Goal: Task Accomplishment & Management: Manage account settings

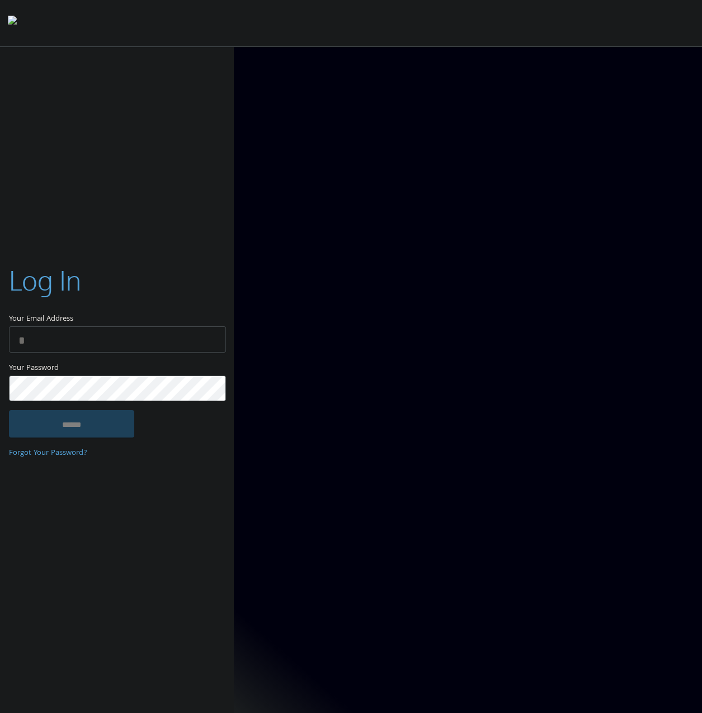
type input "**********"
click at [104, 424] on input "******" at bounding box center [71, 423] width 125 height 27
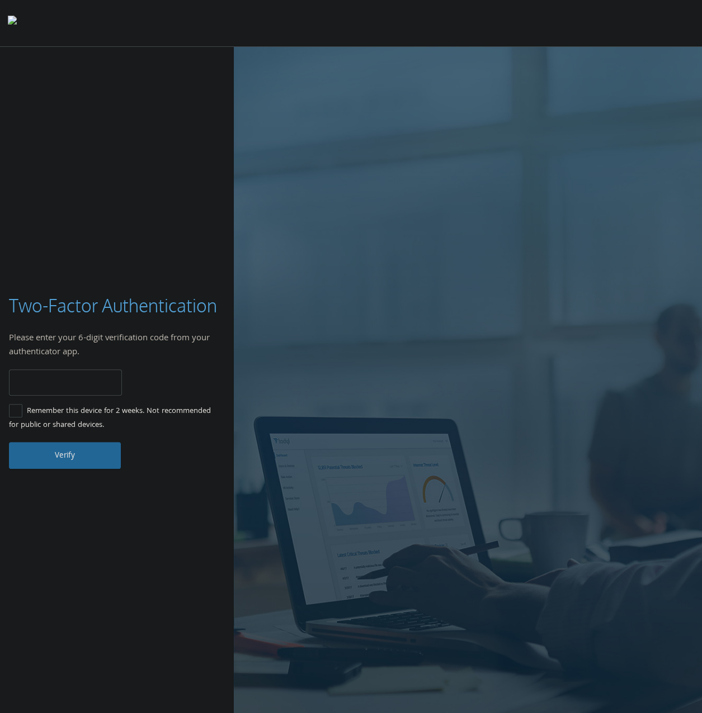
click at [57, 384] on input "number" at bounding box center [65, 383] width 113 height 26
type input "******"
